Goal: Task Accomplishment & Management: Use online tool/utility

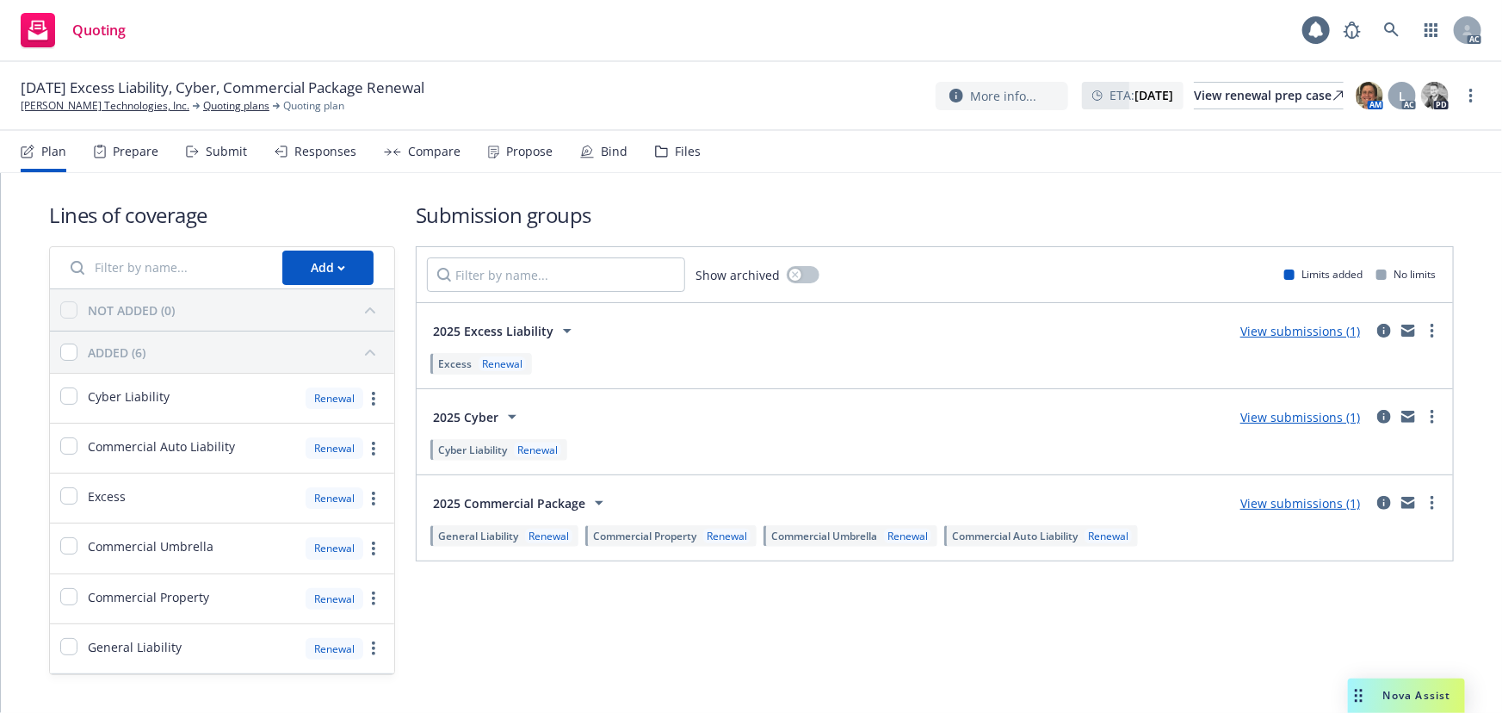
click at [516, 153] on div "Propose" at bounding box center [529, 152] width 46 height 14
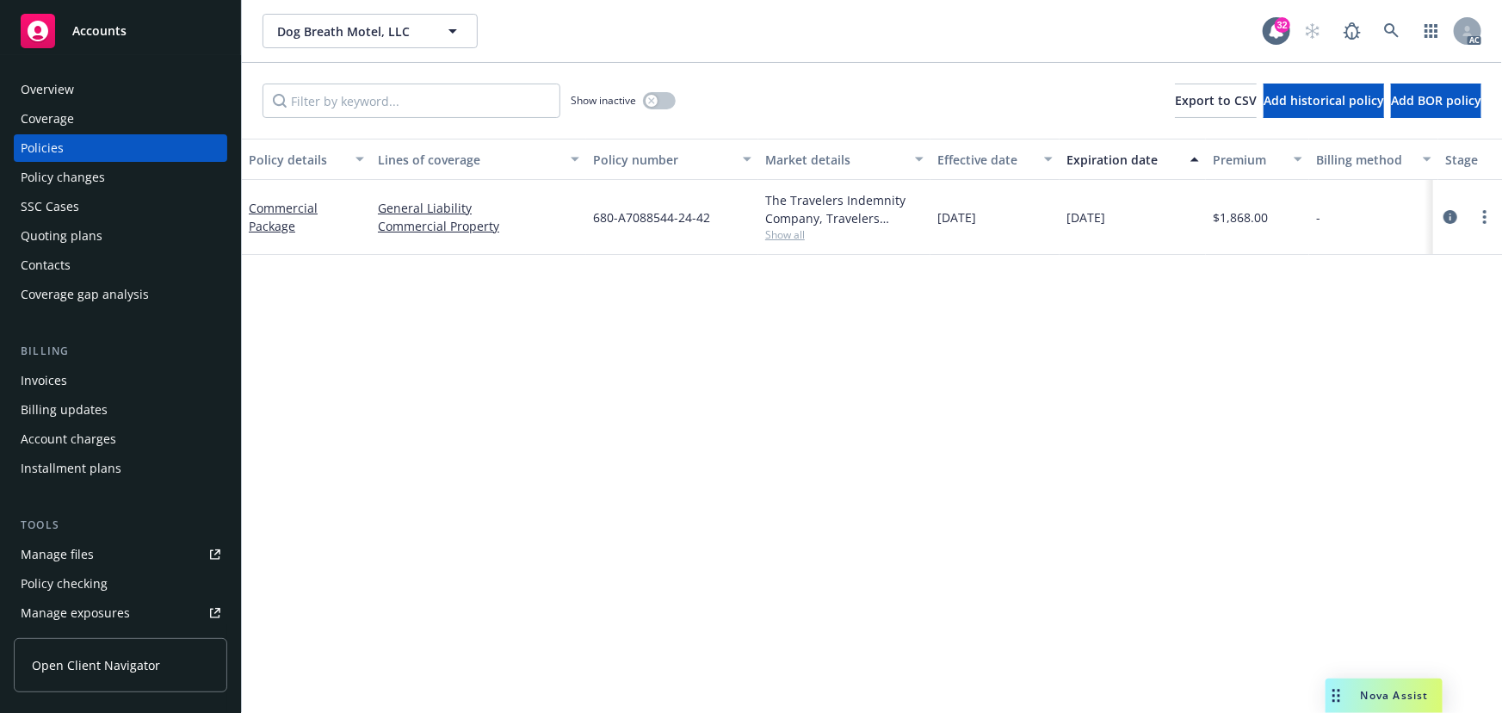
click at [770, 239] on span "Show all" at bounding box center [844, 234] width 158 height 15
click at [284, 199] on div "Commercial Package" at bounding box center [306, 217] width 115 height 36
click at [284, 204] on link "Commercial Package" at bounding box center [283, 217] width 69 height 34
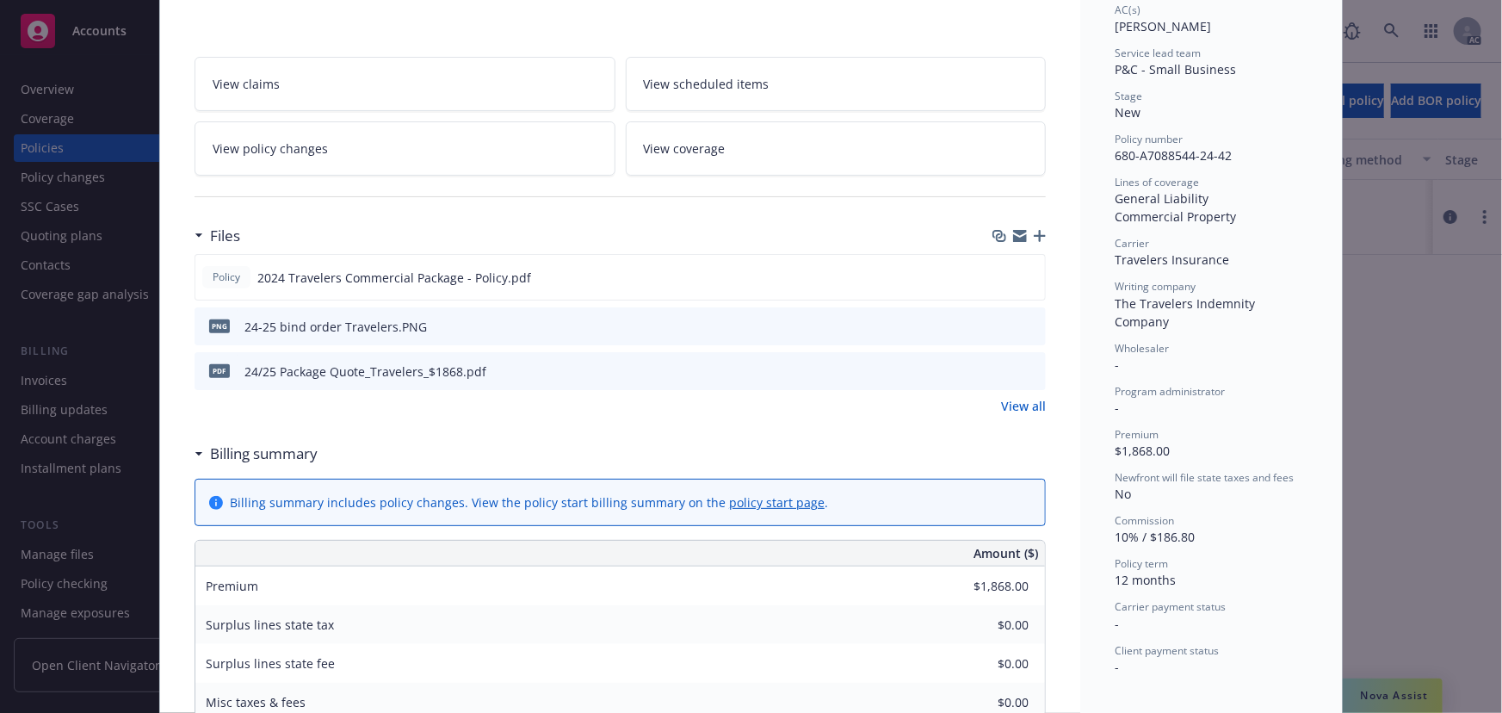
scroll to position [312, 0]
click at [1014, 408] on link "View all" at bounding box center [1023, 405] width 45 height 18
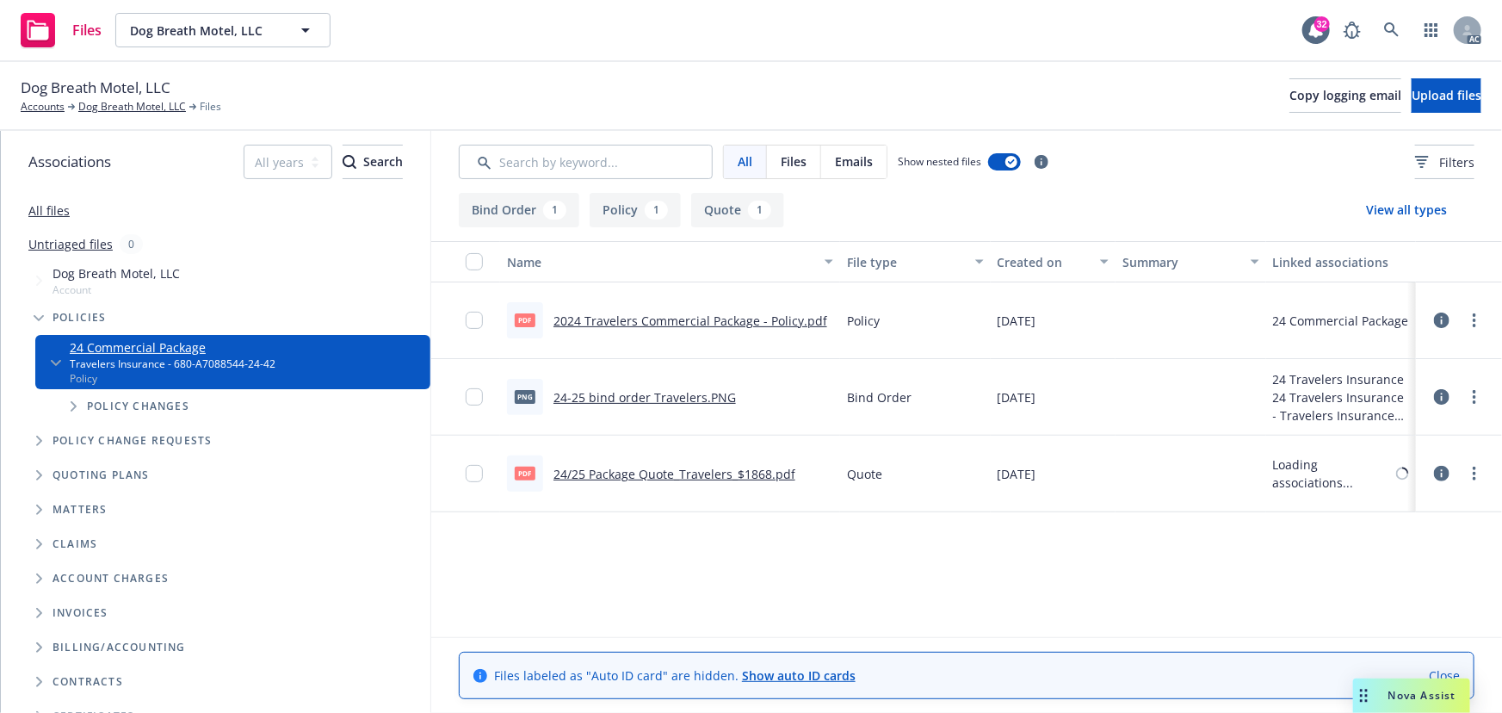
click at [739, 213] on button "Quote 1" at bounding box center [737, 210] width 93 height 34
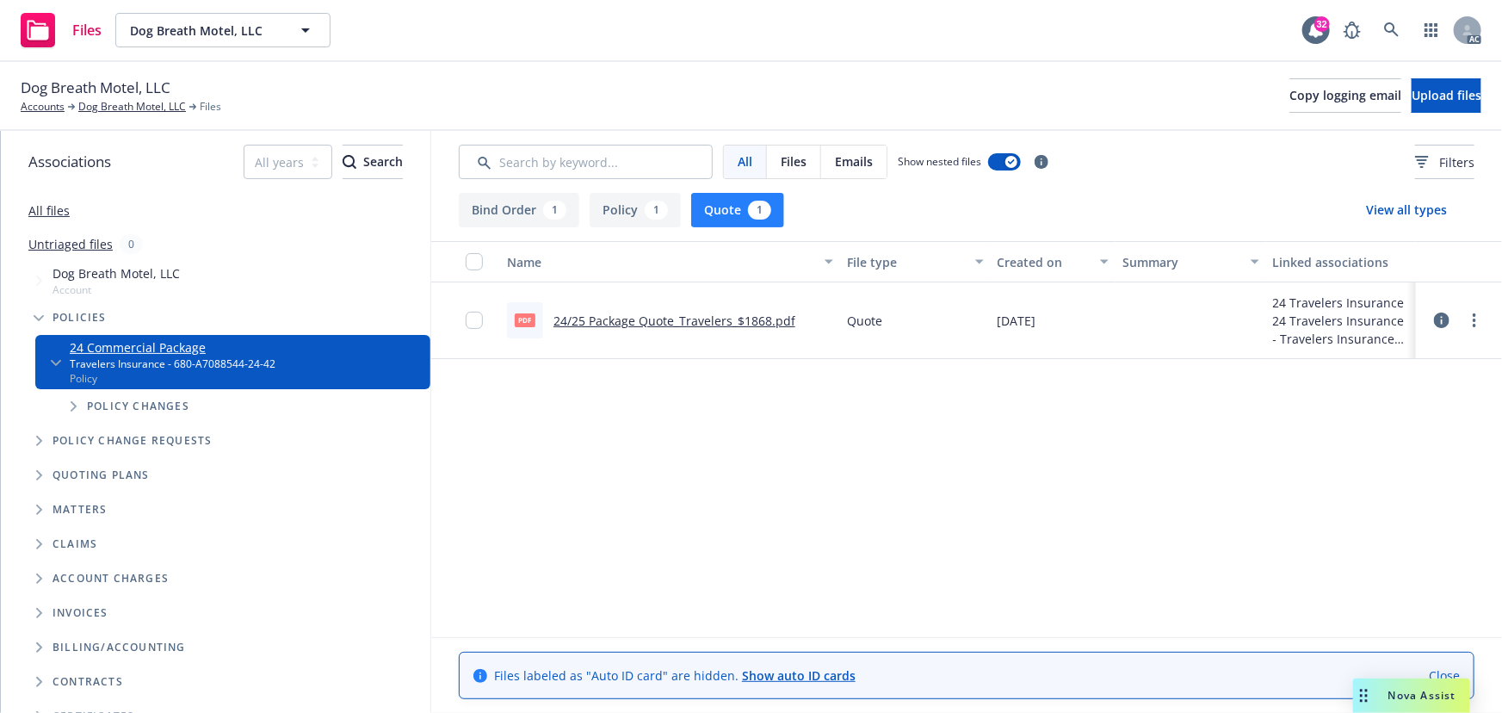
click at [630, 318] on link "24/25 Package Quote_Travelers_$1868.pdf" at bounding box center [674, 320] width 242 height 16
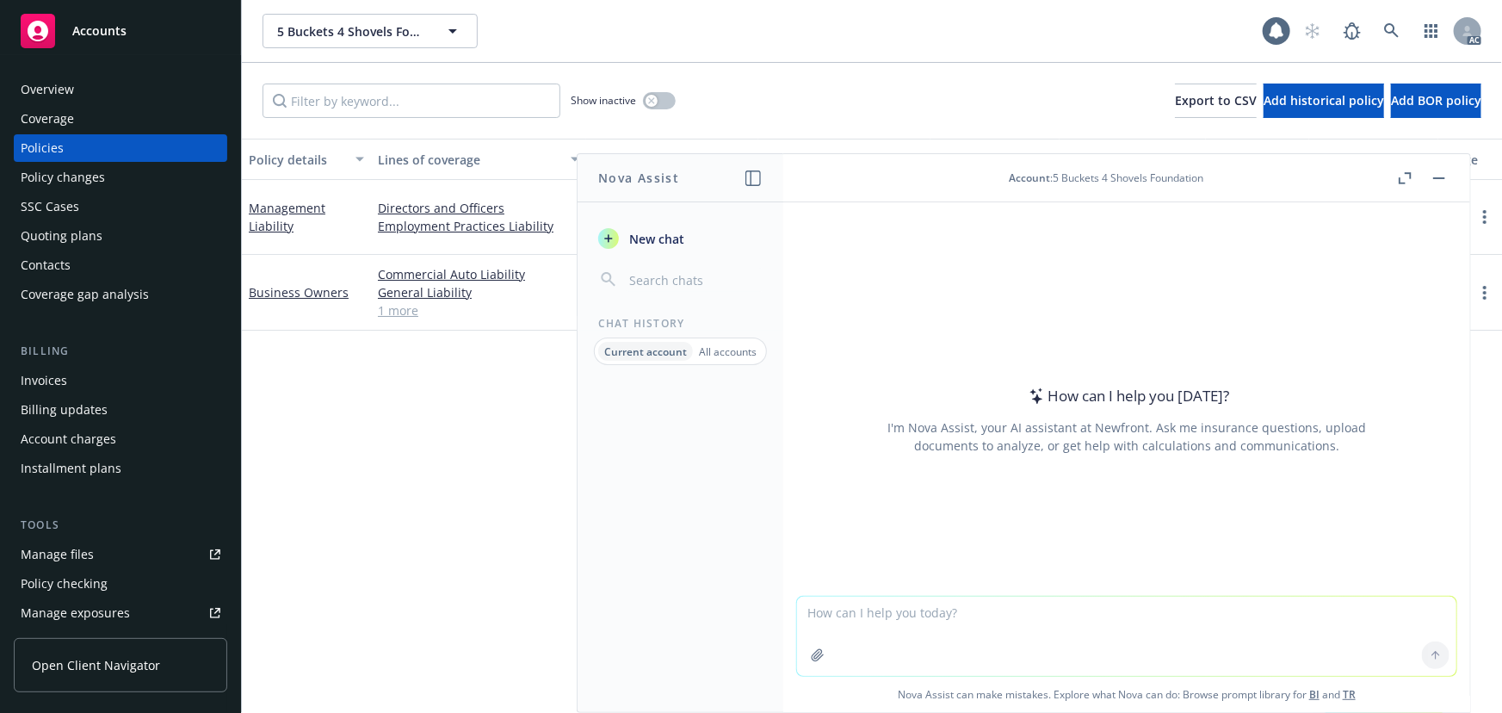
click at [1056, 616] on textarea at bounding box center [1126, 635] width 659 height 79
paste textarea "SD MAYER & ASSOC"
click at [800, 604] on textarea "SD MAYER & ASSOC" at bounding box center [1126, 635] width 659 height 81
click at [825, 605] on textarea "whar is SD MAYER & ASSOC" at bounding box center [1126, 635] width 659 height 81
type textarea "what is SD MAYER & ASSOC"
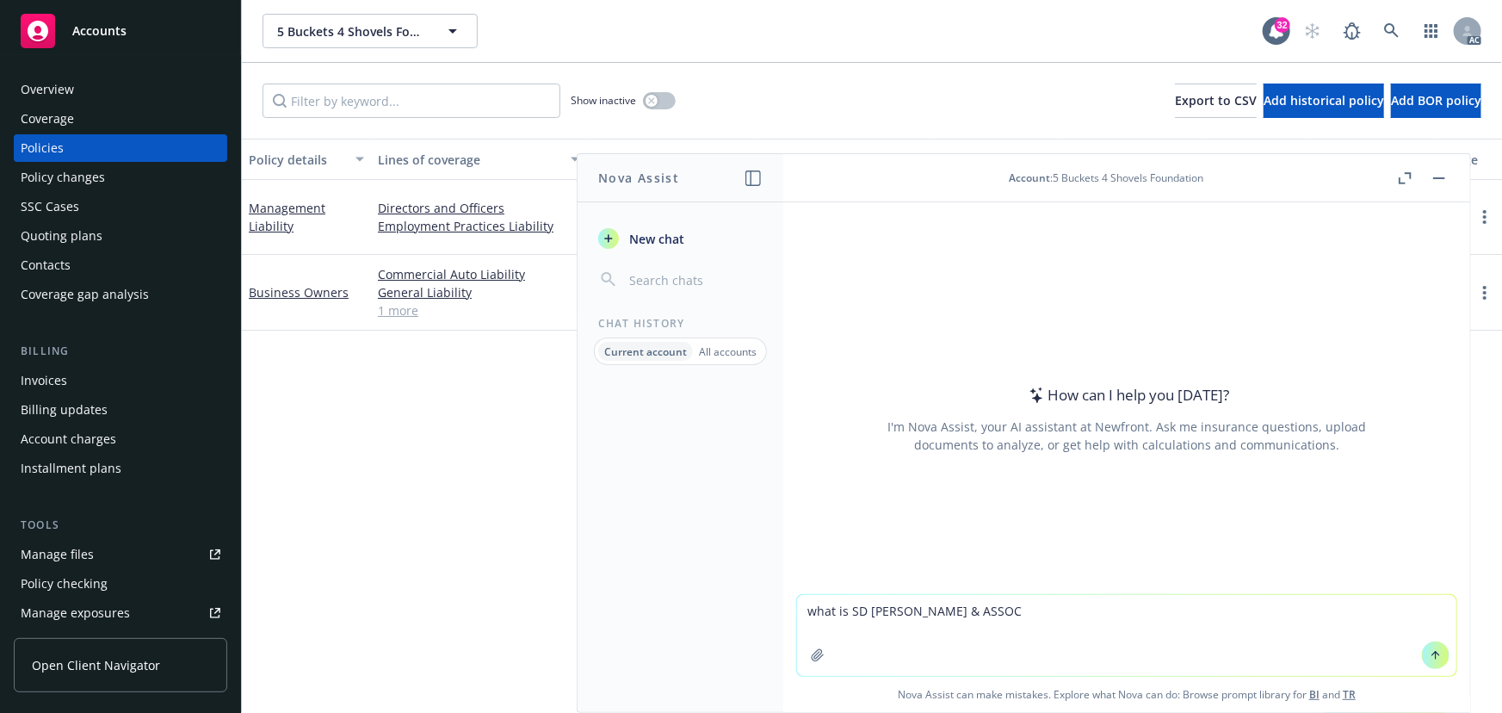
click at [1430, 656] on icon at bounding box center [1436, 655] width 12 height 12
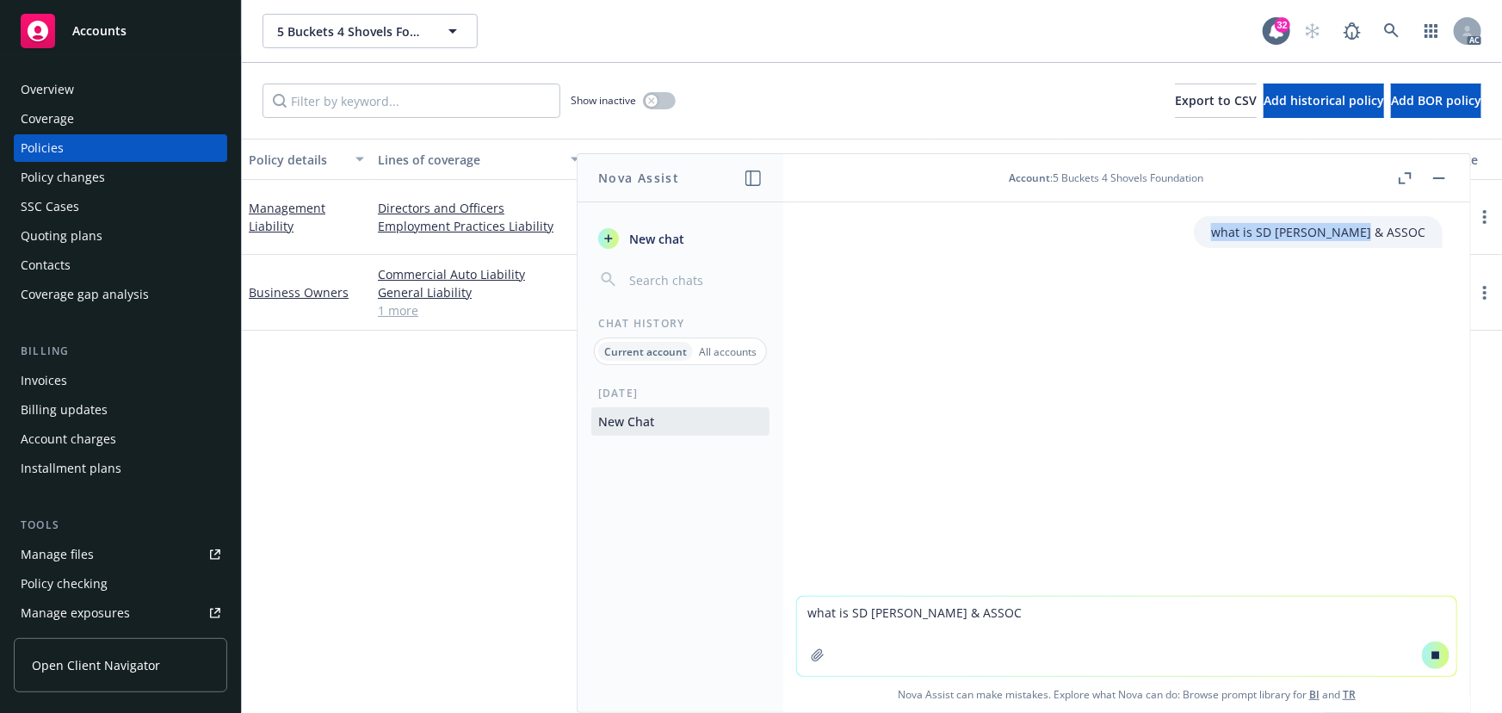
drag, startPoint x: 1260, startPoint y: 232, endPoint x: 1420, endPoint y: 233, distance: 160.1
click at [1420, 233] on div "what is SD MAYER & ASSOC" at bounding box center [1318, 232] width 249 height 32
copy p "what is SD MAYER & ASSOC"
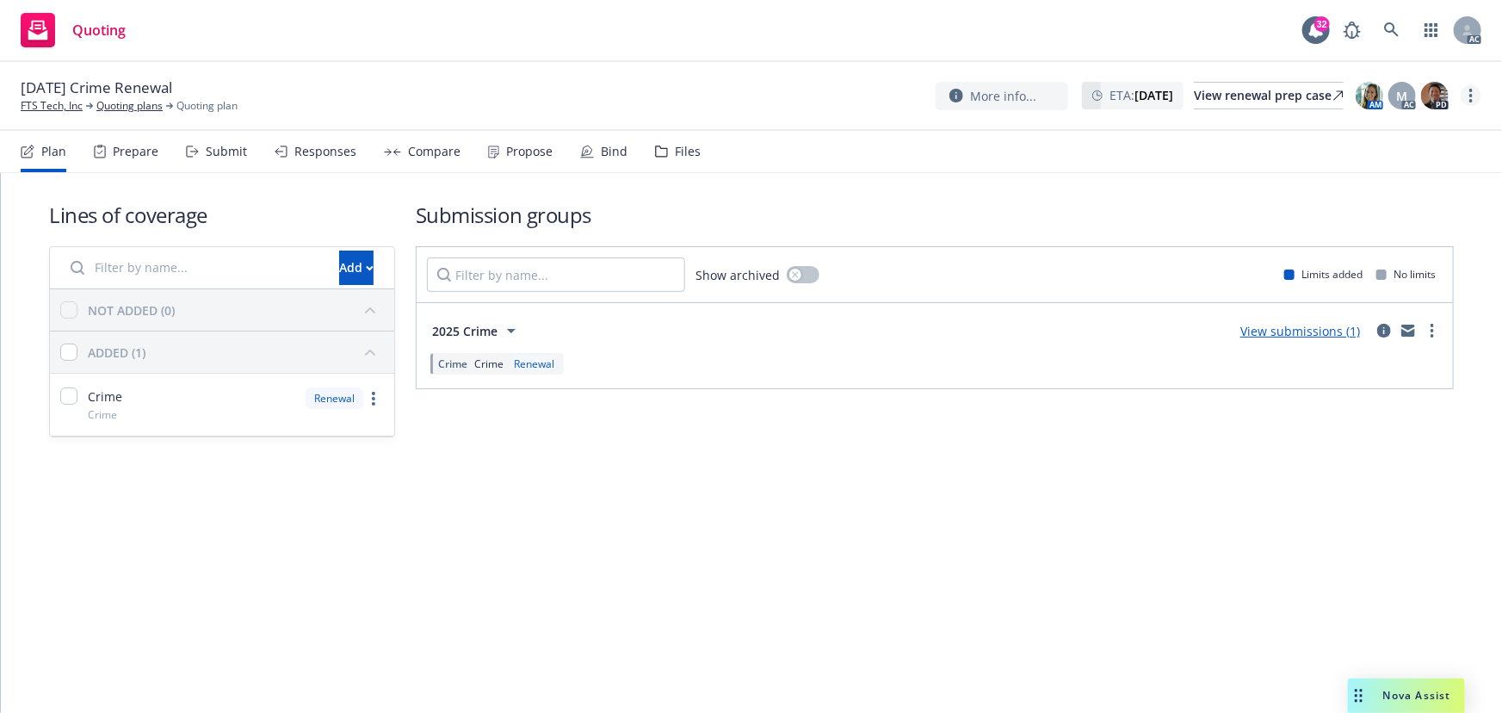
click at [1475, 96] on link "more" at bounding box center [1471, 95] width 21 height 21
click at [1389, 127] on link "Copy logging email" at bounding box center [1384, 131] width 192 height 34
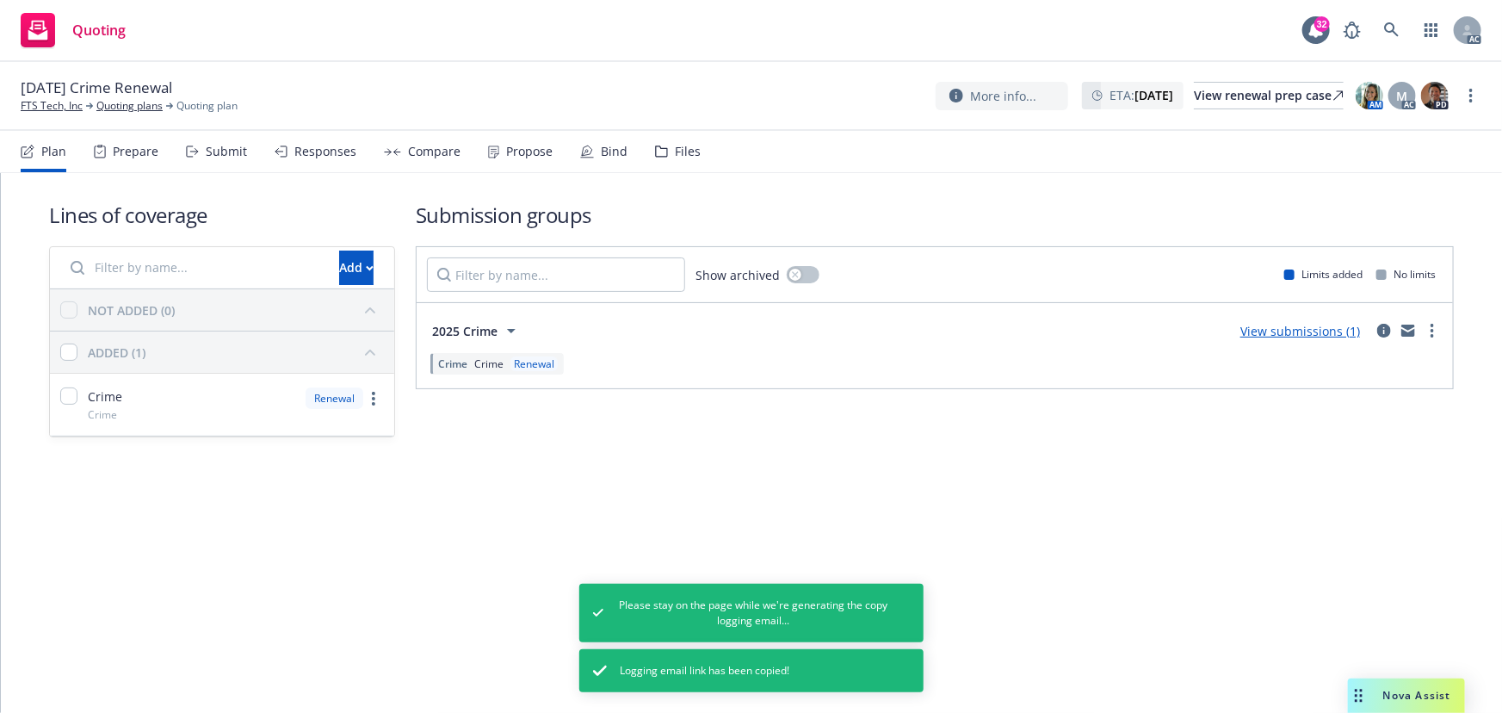
click at [210, 153] on div "Submit" at bounding box center [226, 152] width 41 height 14
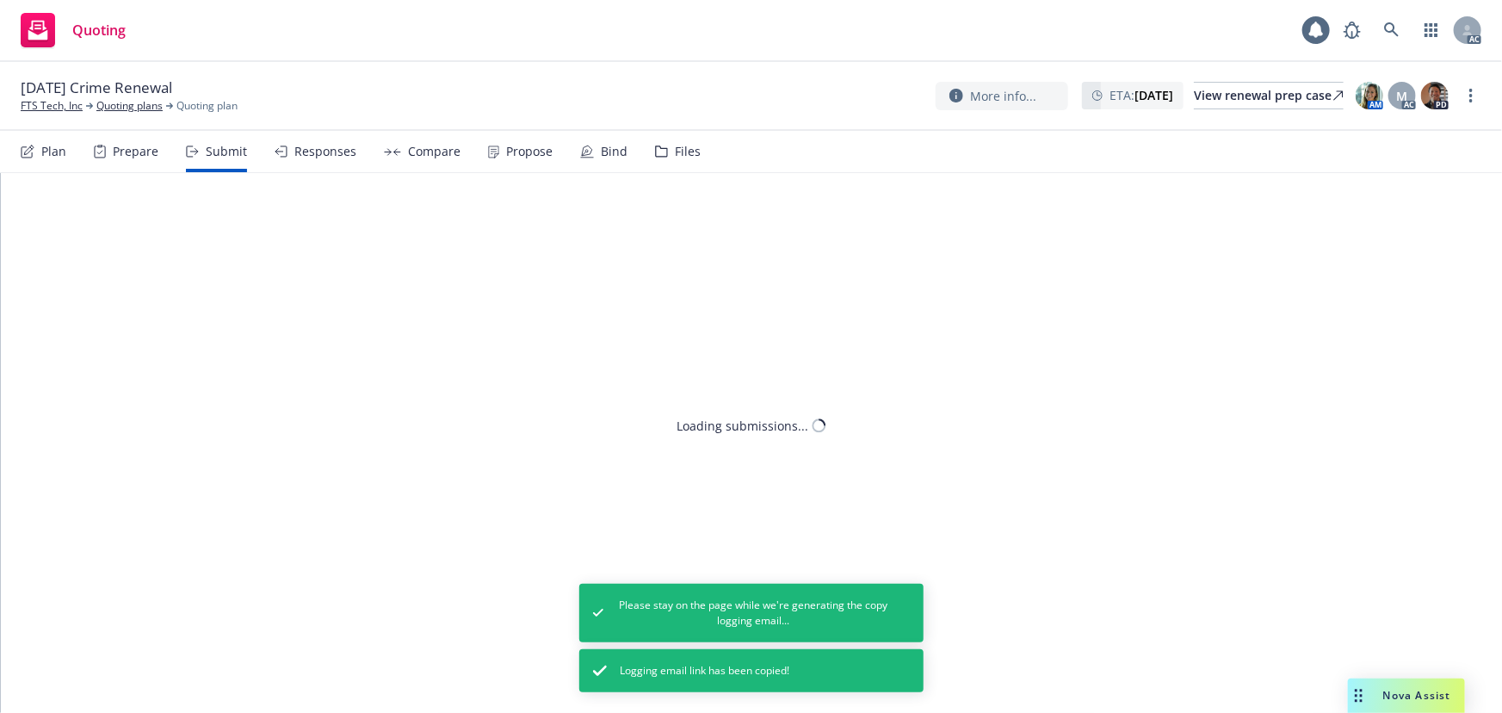
click at [190, 145] on icon at bounding box center [192, 151] width 13 height 12
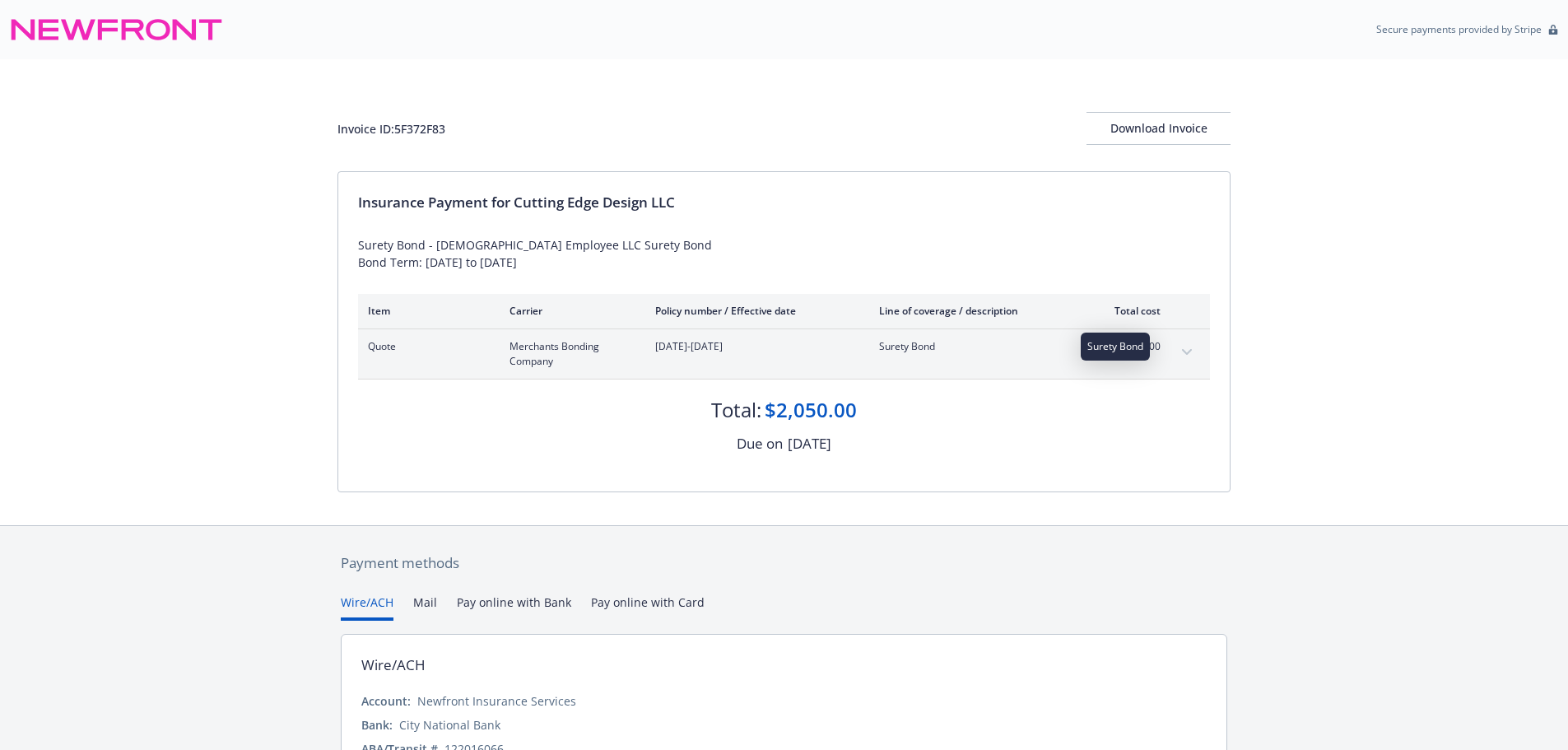
drag, startPoint x: 871, startPoint y: 354, endPoint x: 957, endPoint y: 342, distance: 86.8
click at [957, 342] on div "Quote Merchants Bonding Company 09/24/2025-09/24/2026 Surety Bond $2,050.00" at bounding box center [764, 354] width 793 height 30
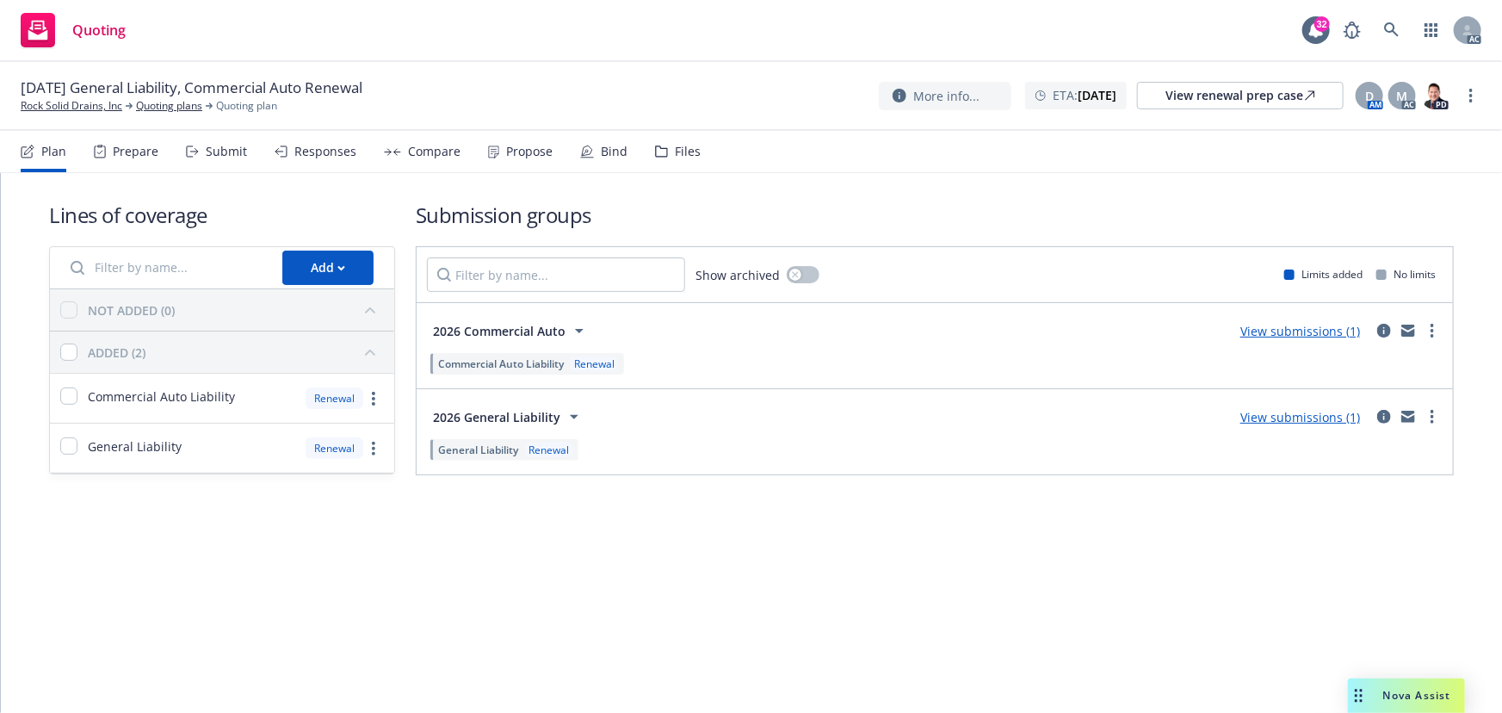
click at [202, 160] on div "Submit" at bounding box center [216, 151] width 61 height 41
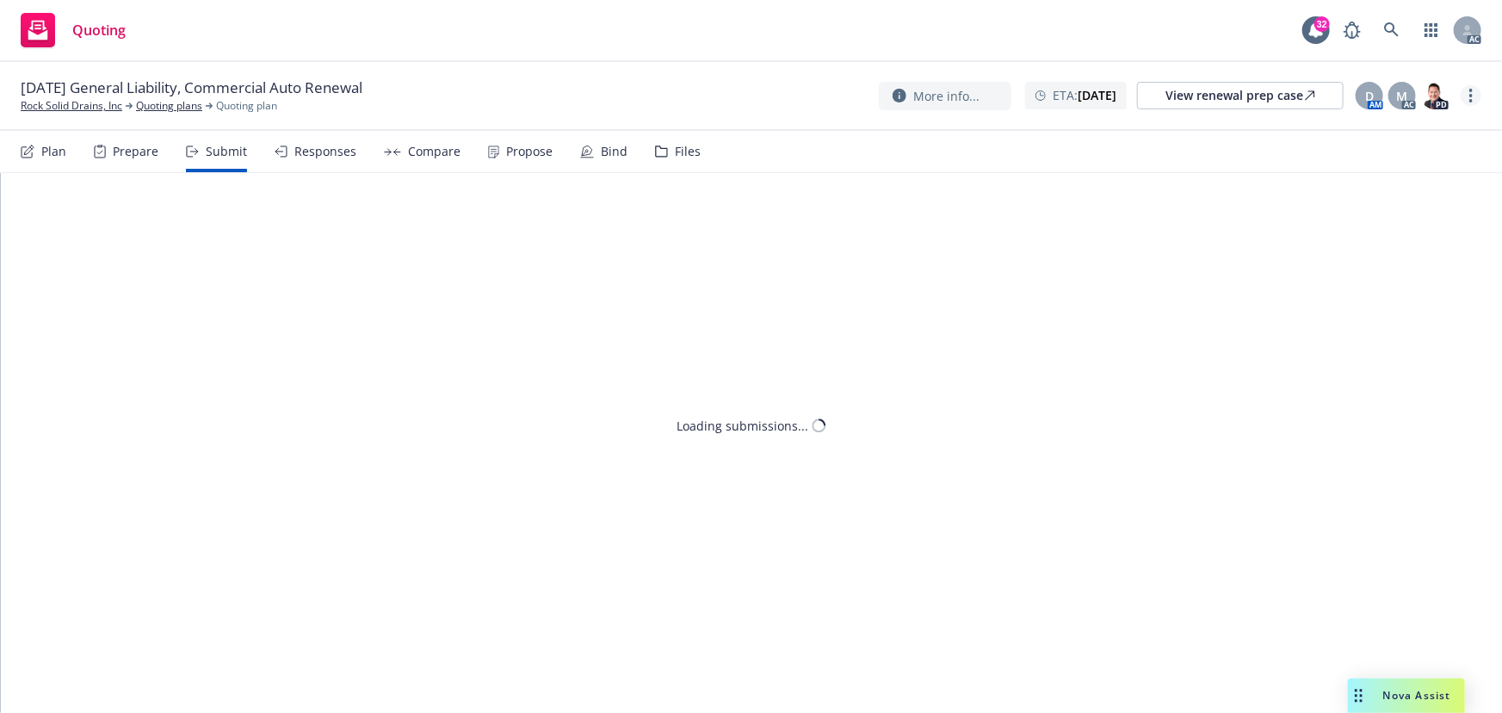
click at [1469, 90] on link "more" at bounding box center [1471, 95] width 21 height 21
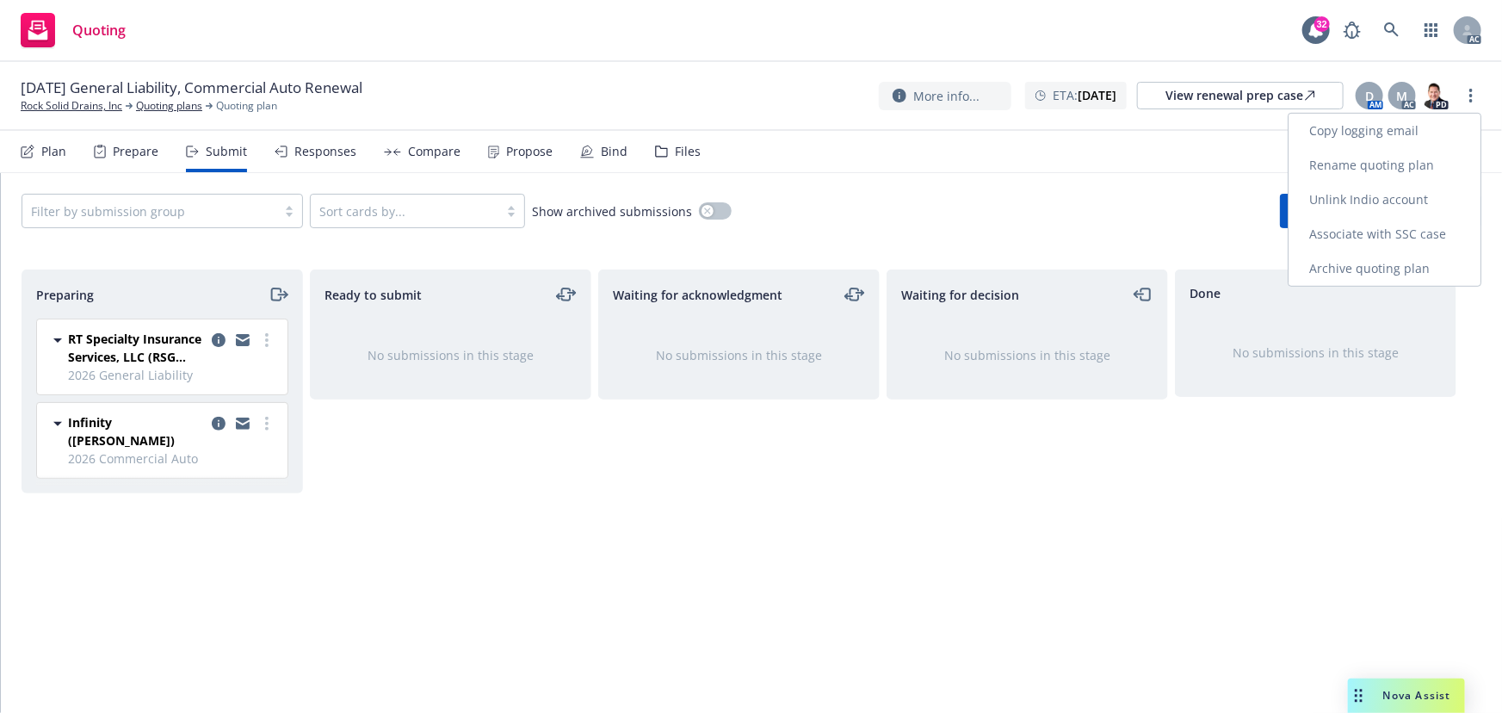
click at [1367, 129] on link "Copy logging email" at bounding box center [1384, 131] width 192 height 34
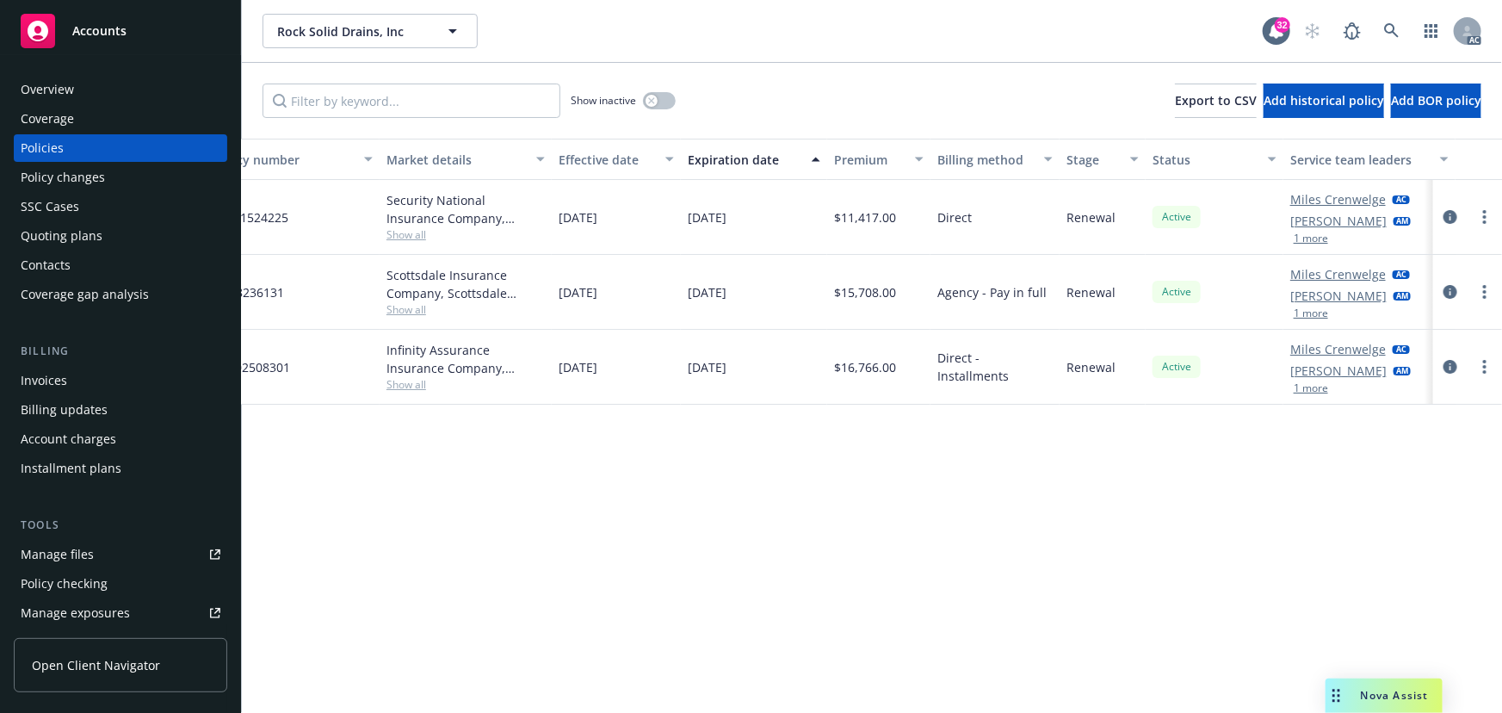
scroll to position [0, 400]
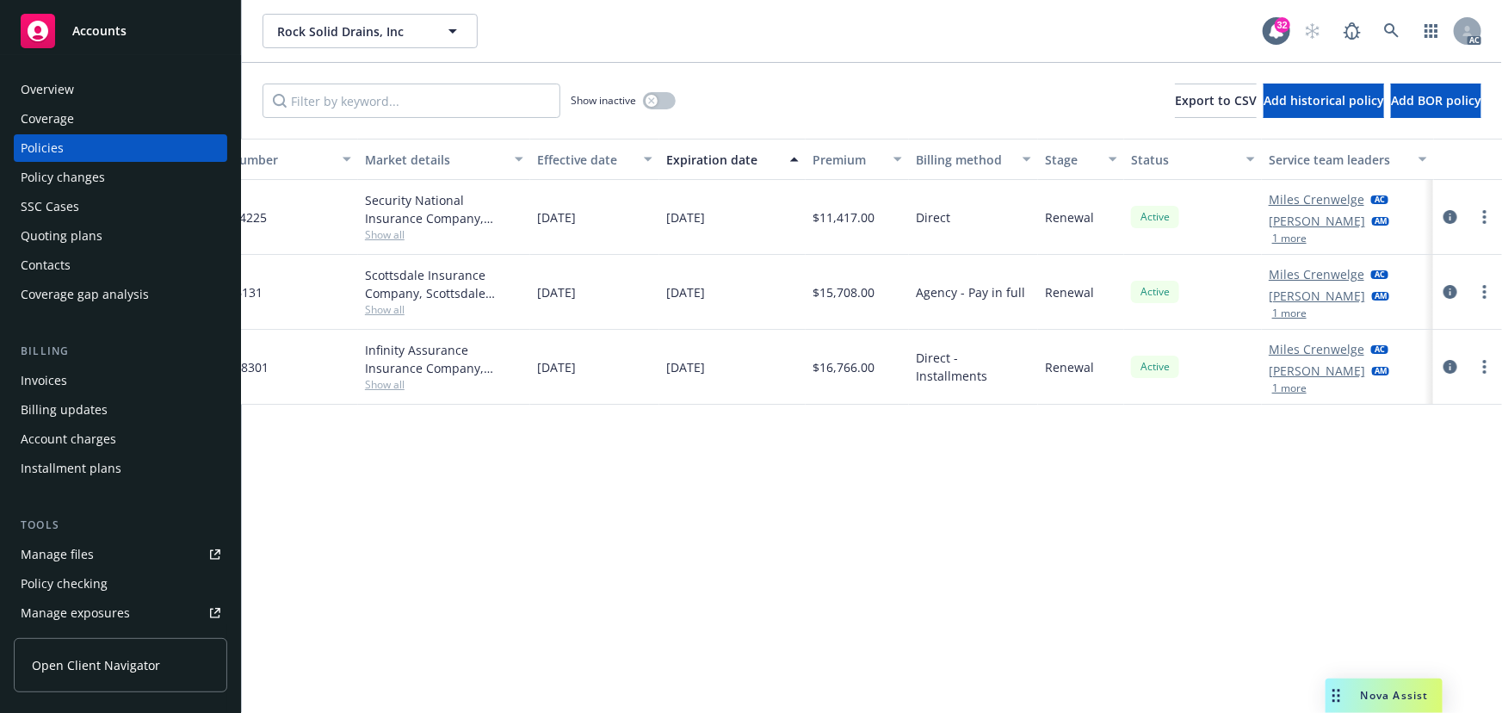
click at [1278, 312] on button "1 more" at bounding box center [1289, 313] width 34 height 10
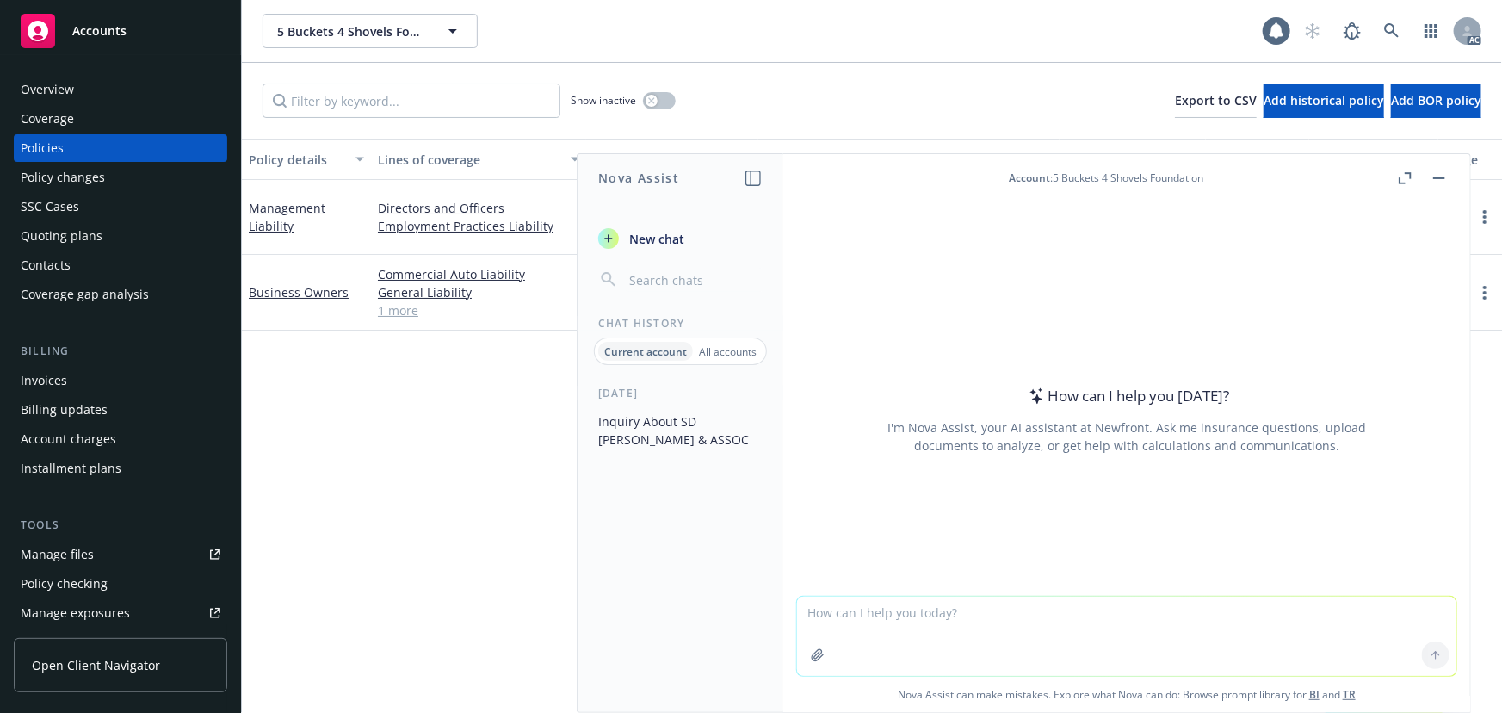
click at [892, 631] on textarea at bounding box center [1126, 635] width 659 height 79
paste textarea "SD MAYER & ASSOC"
type textarea "SD MAYER & ASSOC"
click at [649, 421] on button "Inquiry About SD MAYER & ASSOC" at bounding box center [680, 430] width 178 height 46
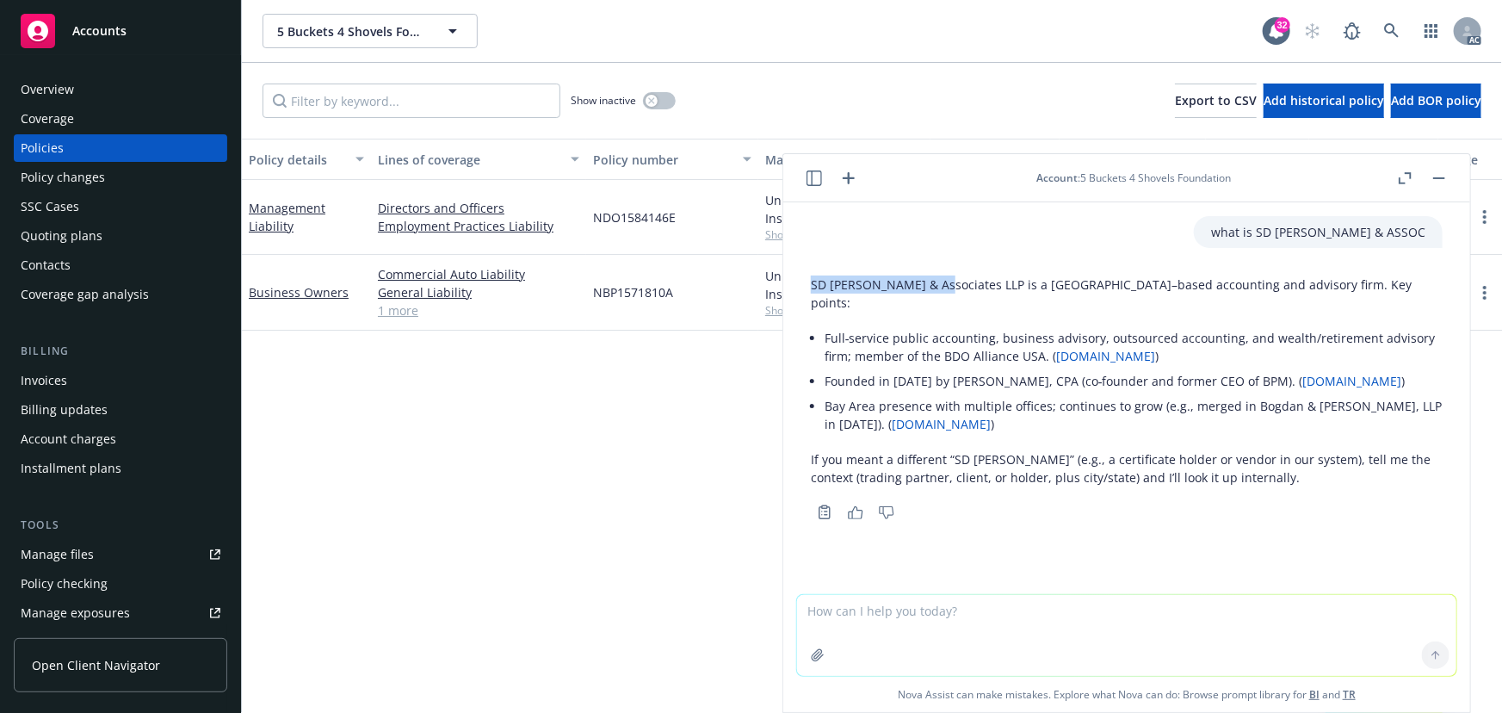
drag, startPoint x: 814, startPoint y: 286, endPoint x: 938, endPoint y: 294, distance: 124.2
click at [938, 294] on div "SD Mayer & Associates LLP is a San Francisco–based accounting and advisory firm…" at bounding box center [1127, 381] width 632 height 225
click at [1386, 30] on icon at bounding box center [1391, 30] width 15 height 15
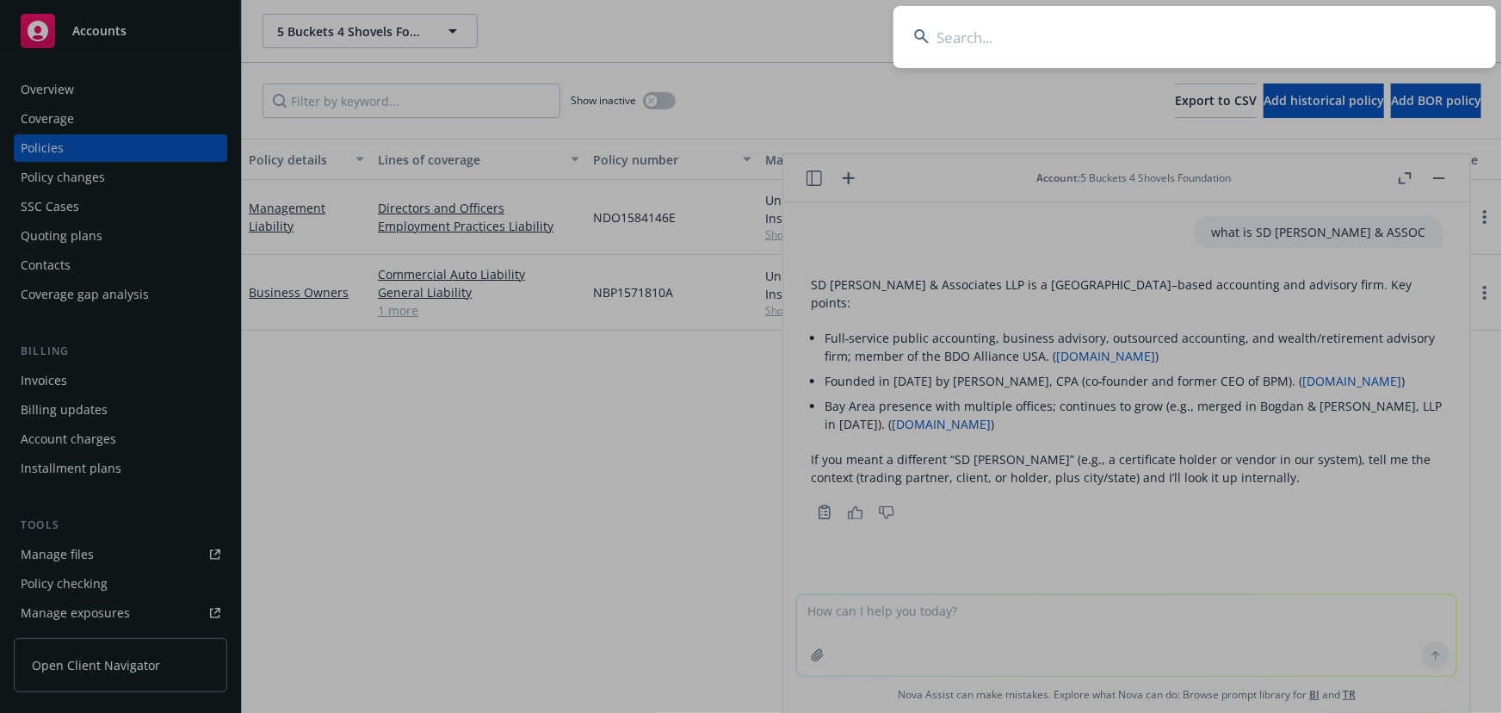
click at [963, 41] on input at bounding box center [1194, 37] width 602 height 62
type input "SD Mayer & Associates"
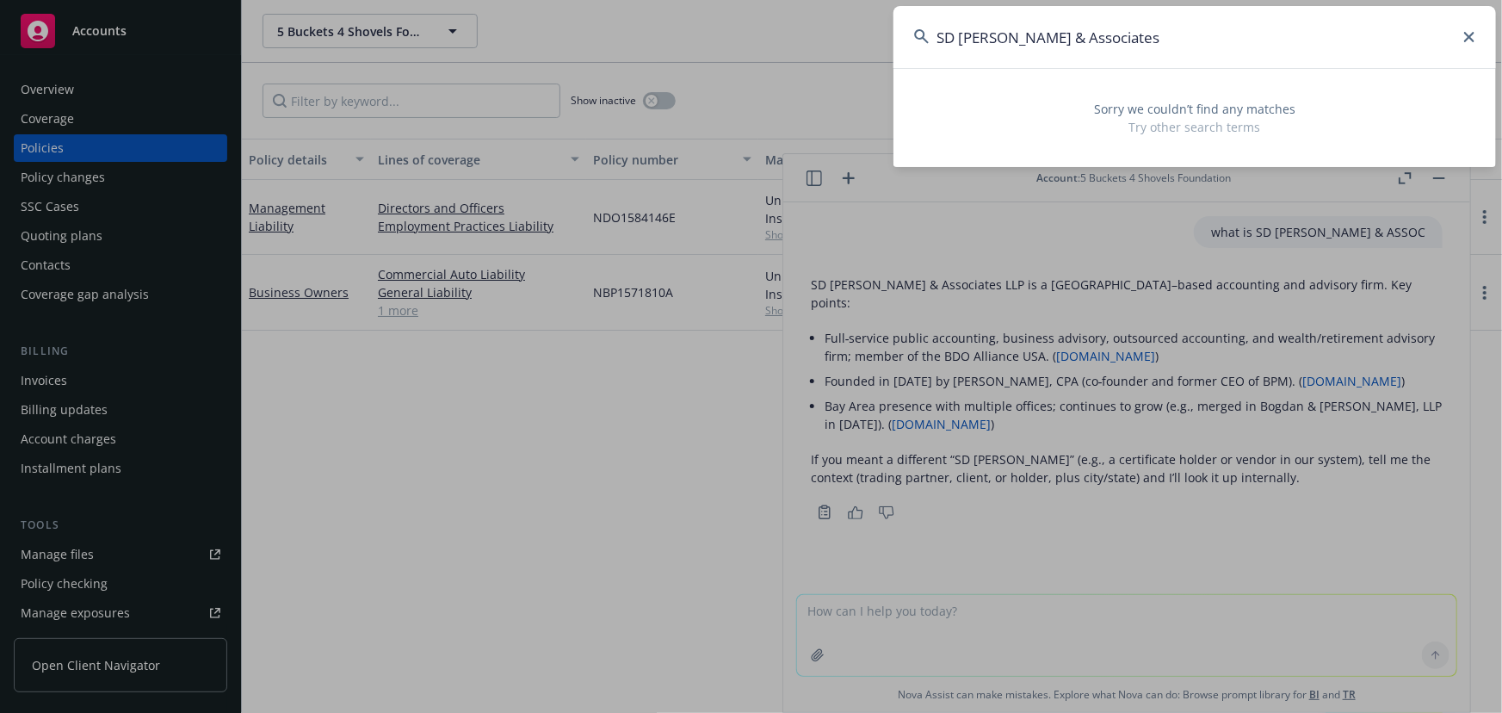
click at [1472, 42] on input "SD Mayer & Associates" at bounding box center [1194, 37] width 602 height 62
click at [1472, 35] on icon at bounding box center [1469, 37] width 10 height 10
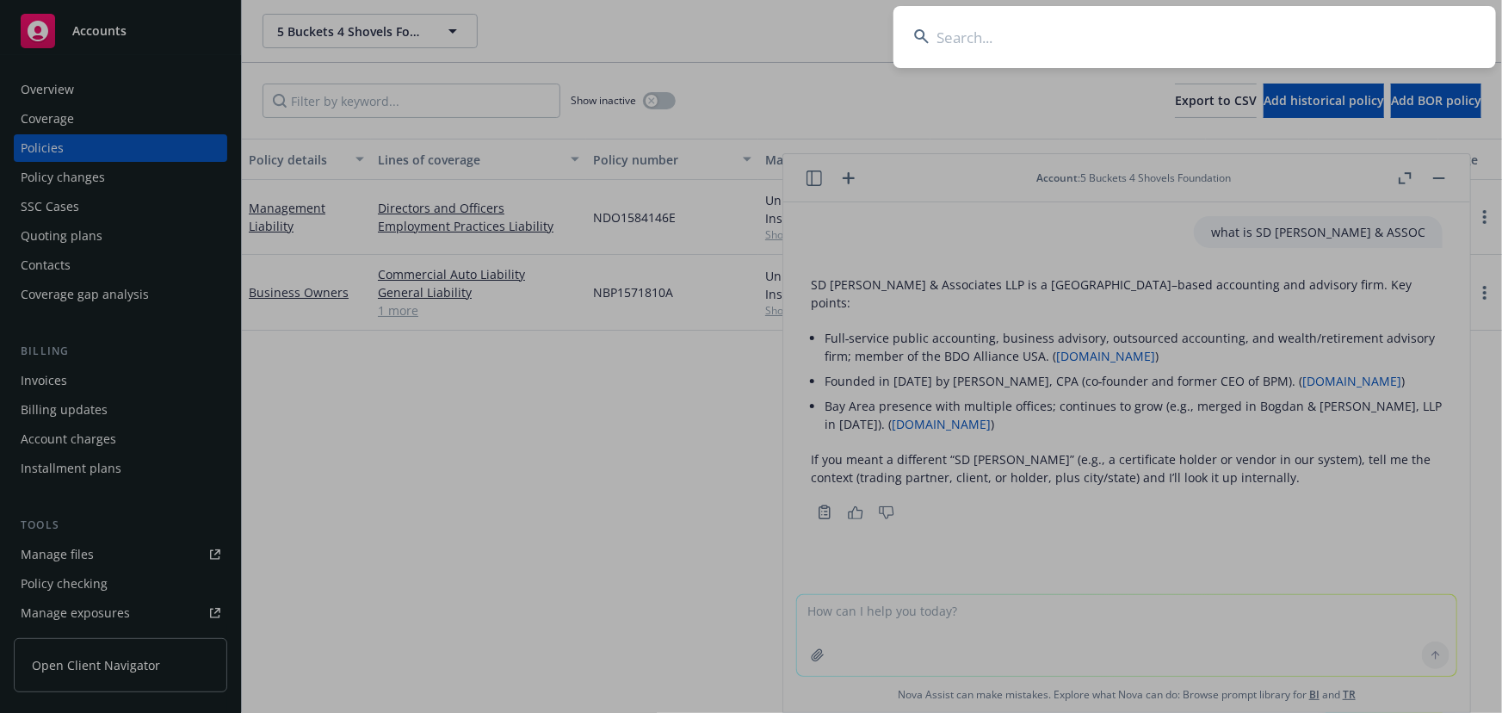
click at [1472, 35] on input at bounding box center [1194, 37] width 602 height 62
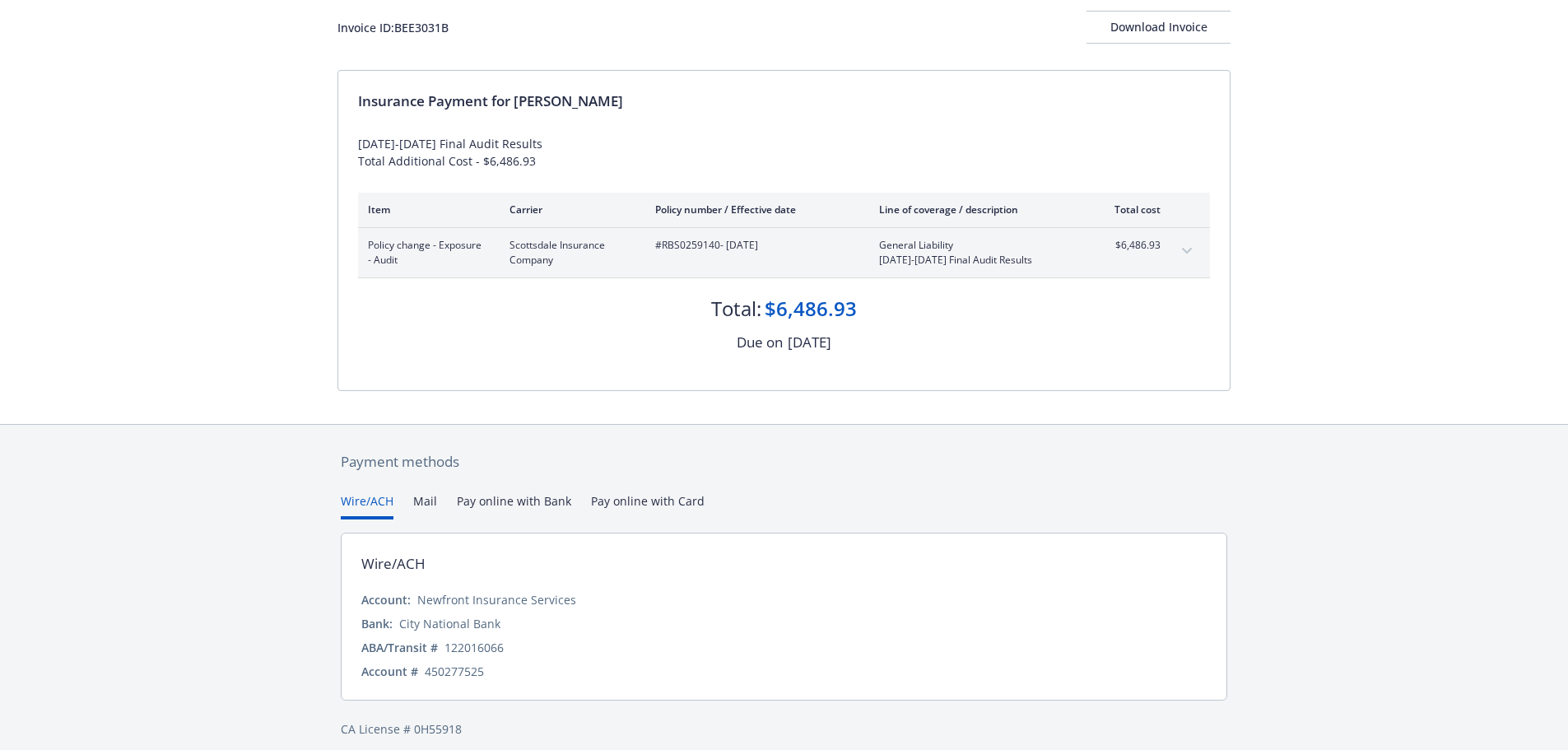
scroll to position [115, 0]
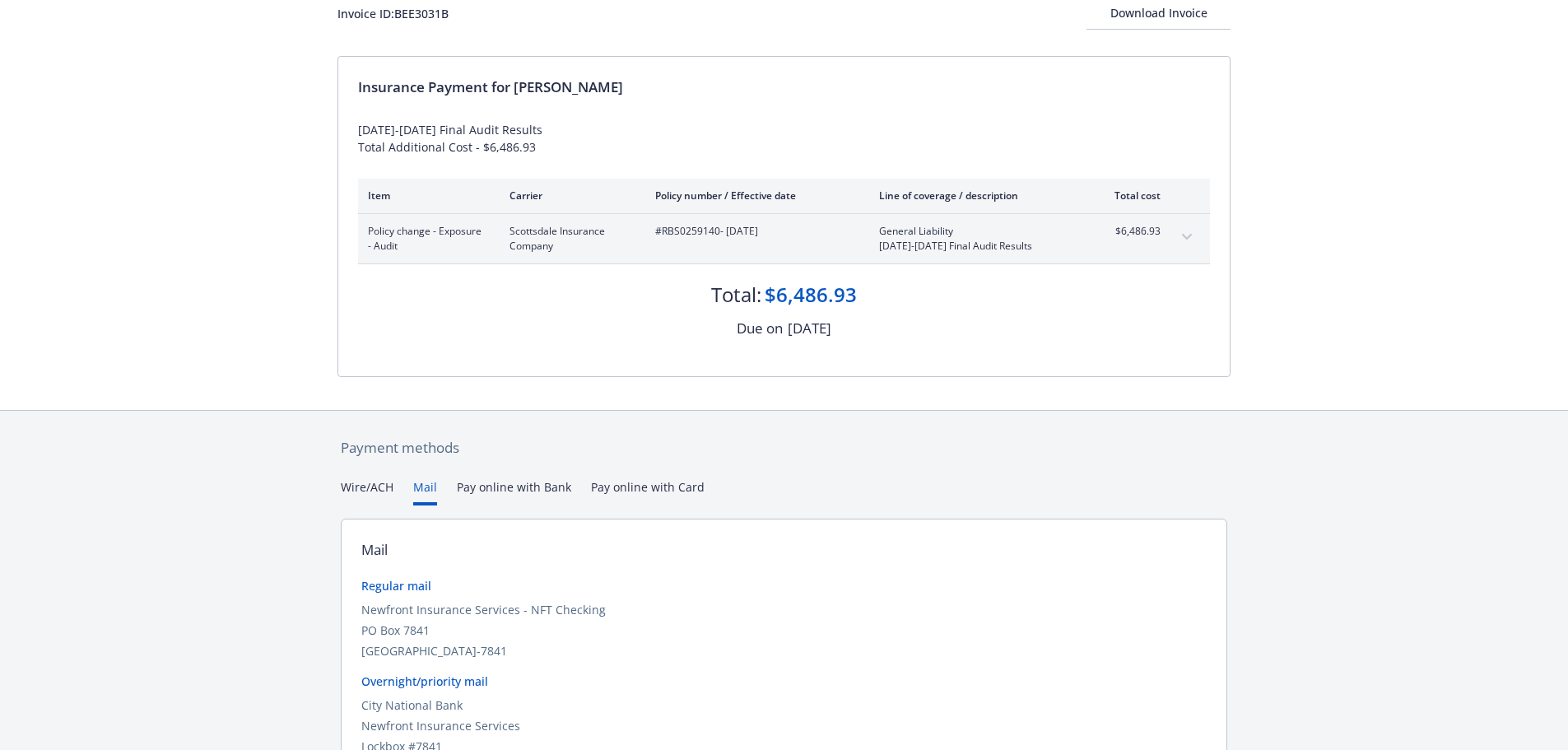
click at [425, 484] on button "Mail" at bounding box center [425, 492] width 24 height 27
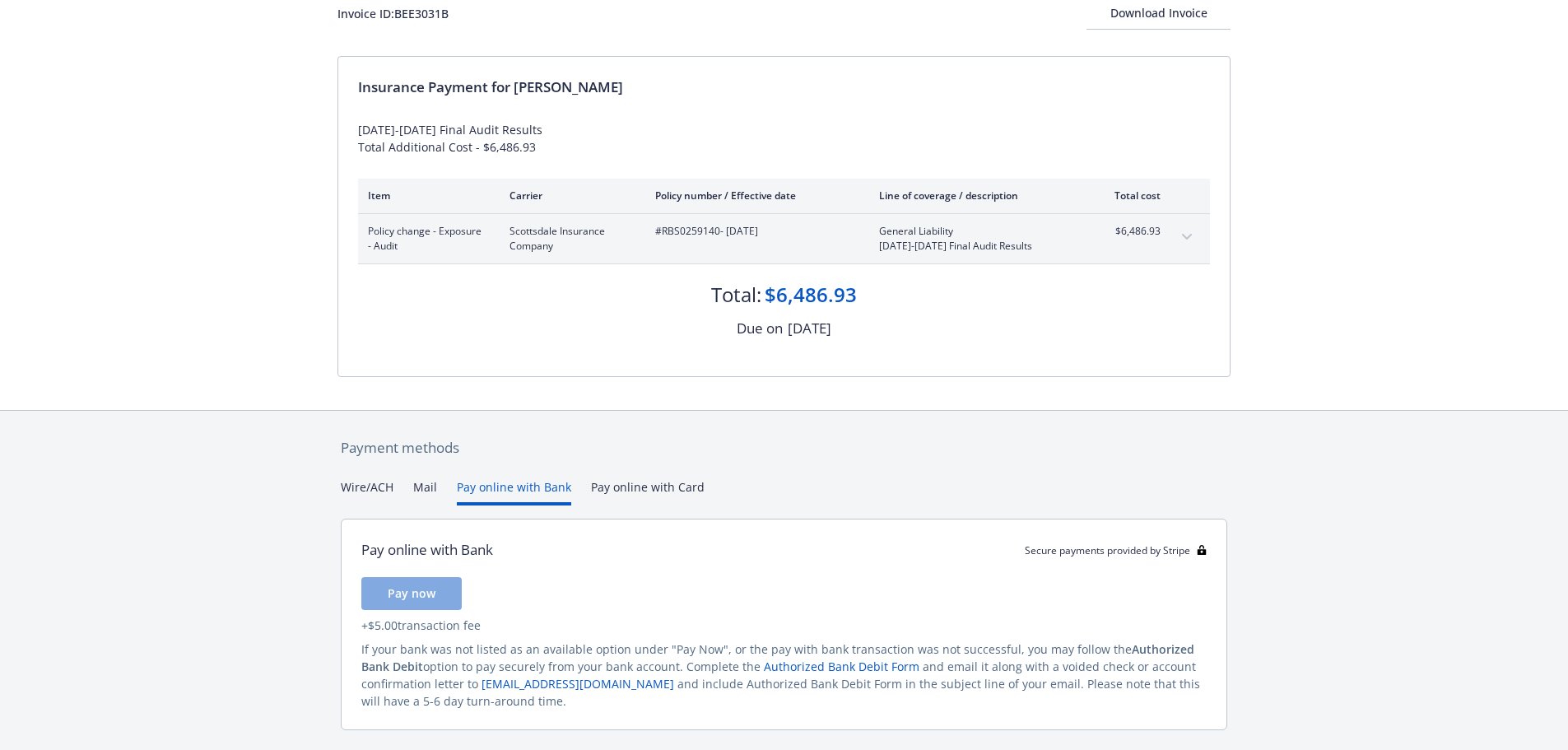
click at [501, 487] on button "Pay online with Bank" at bounding box center [514, 492] width 115 height 27
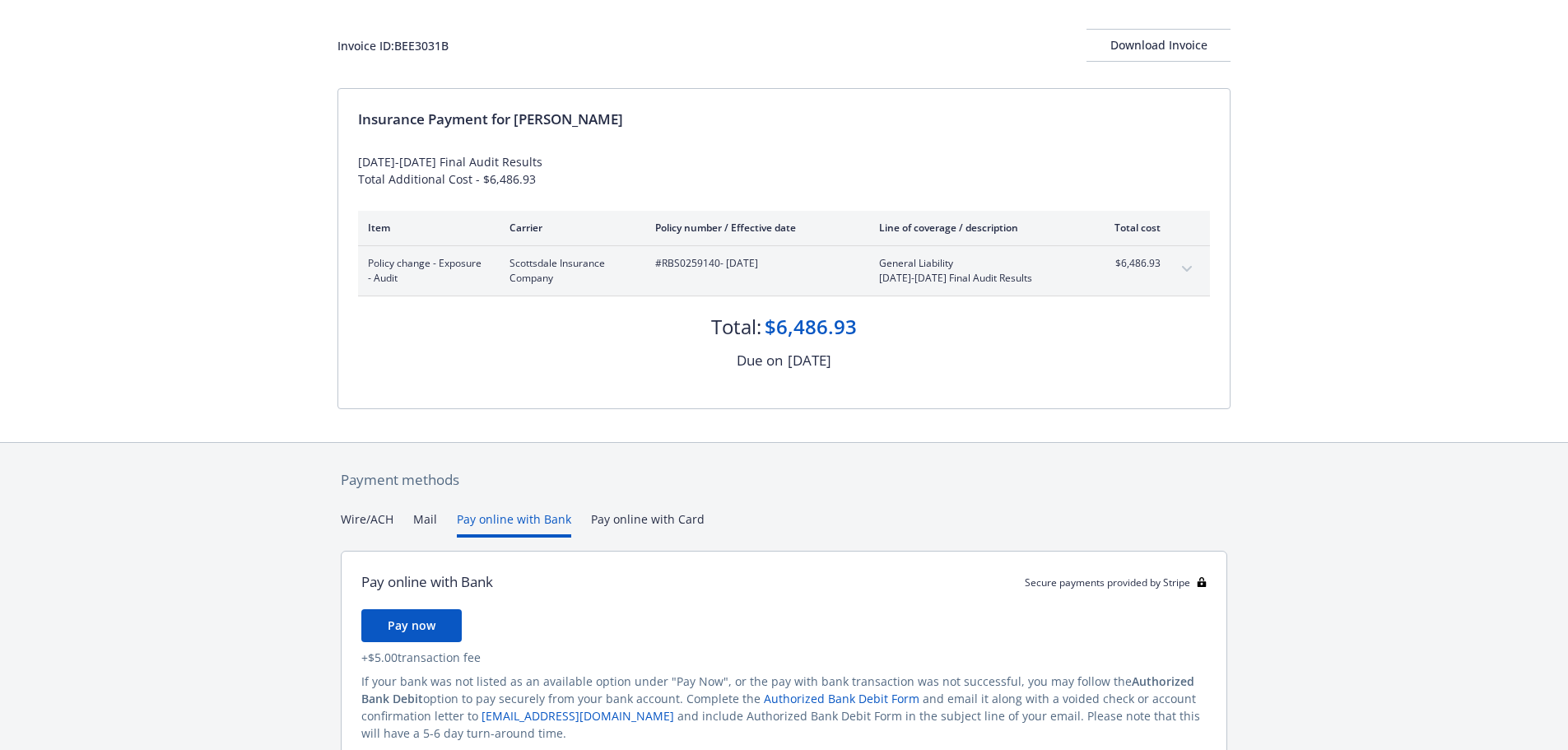
click at [624, 495] on div "Payment methods Wire/ACH Mail Pay online with Bank Pay online with Card Pay onl…" at bounding box center [784, 634] width 893 height 384
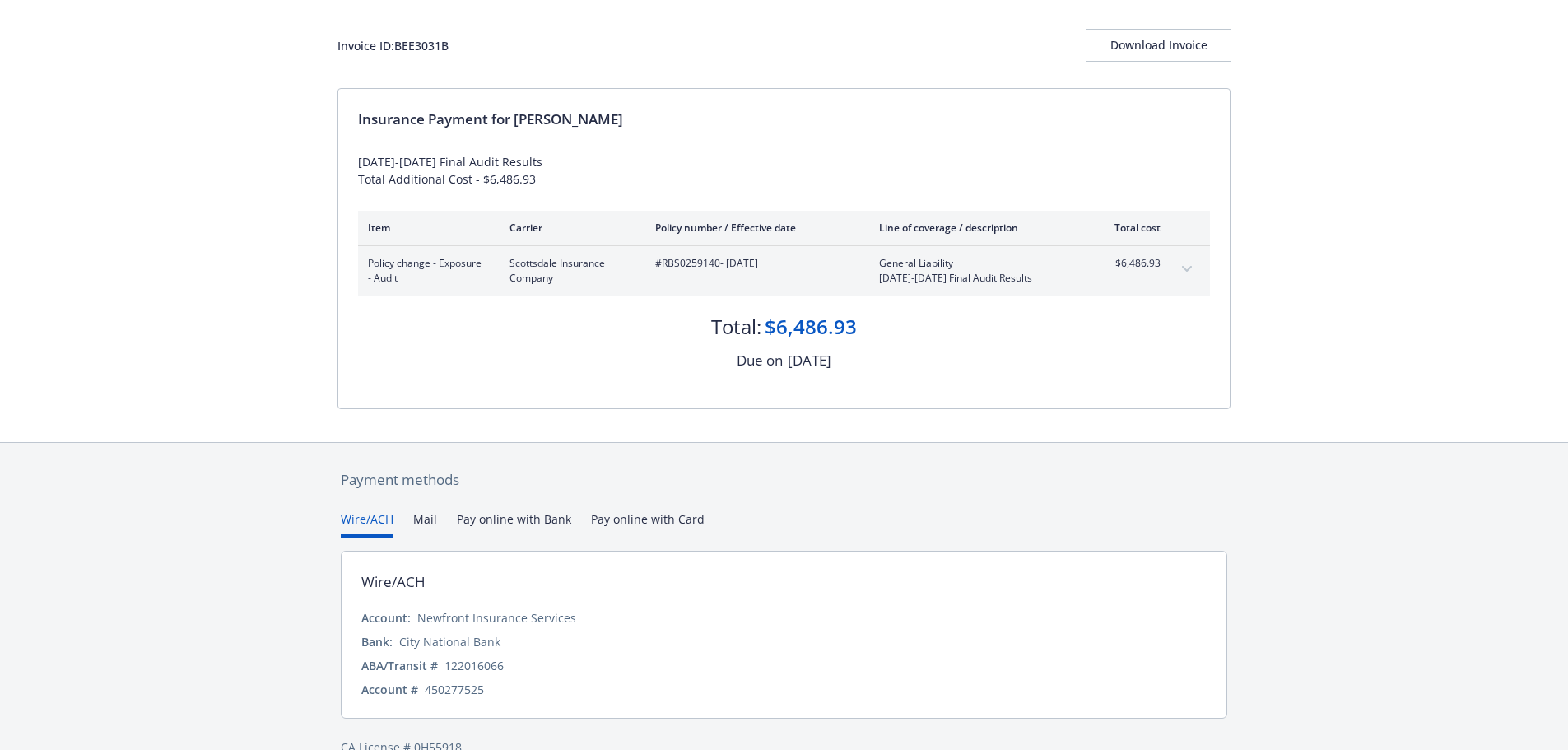
click at [370, 525] on button "Wire/ACH" at bounding box center [366, 524] width 53 height 27
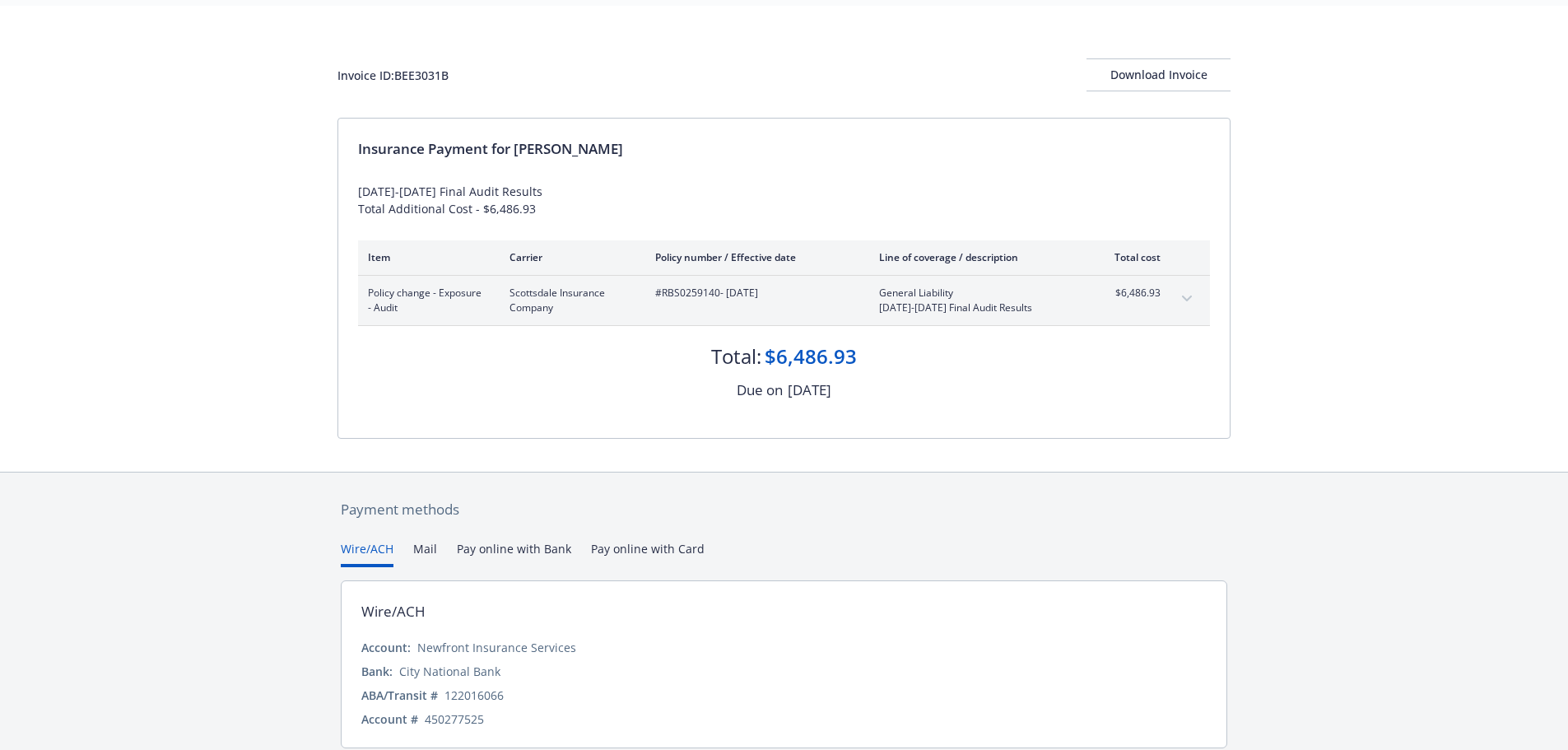
scroll to position [1, 0]
